Goal: Task Accomplishment & Management: Complete application form

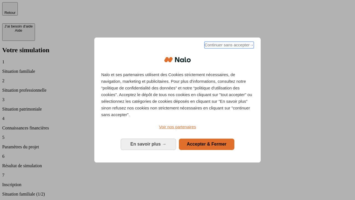
click at [229, 48] on span "Continuer sans accepter →" at bounding box center [229, 45] width 49 height 7
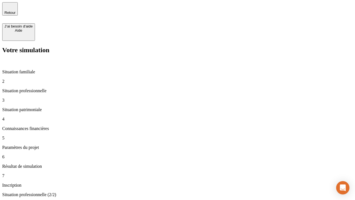
type input "30 000"
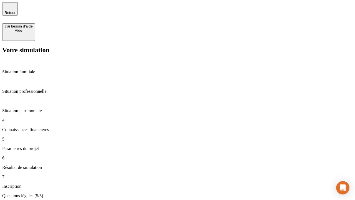
type input "25"
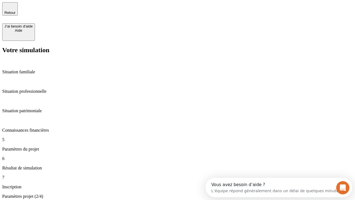
type input "64"
type input "1 000"
type input "640"
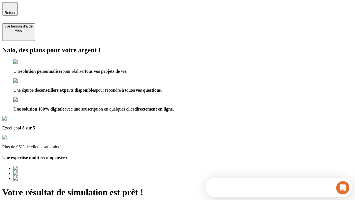
type input "[EMAIL_ADDRESS][PERSON_NAME][DOMAIN_NAME]"
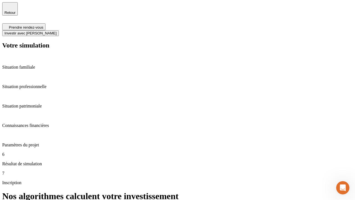
scroll to position [2, 0]
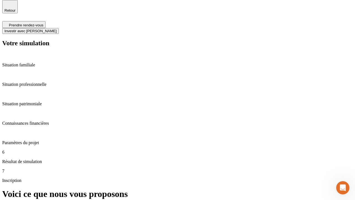
click at [57, 29] on span "Investir avec [PERSON_NAME]" at bounding box center [30, 31] width 52 height 4
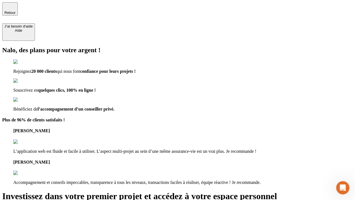
type input "[PERSON_NAME][EMAIL_ADDRESS][DOMAIN_NAME]"
